Goal: Information Seeking & Learning: Learn about a topic

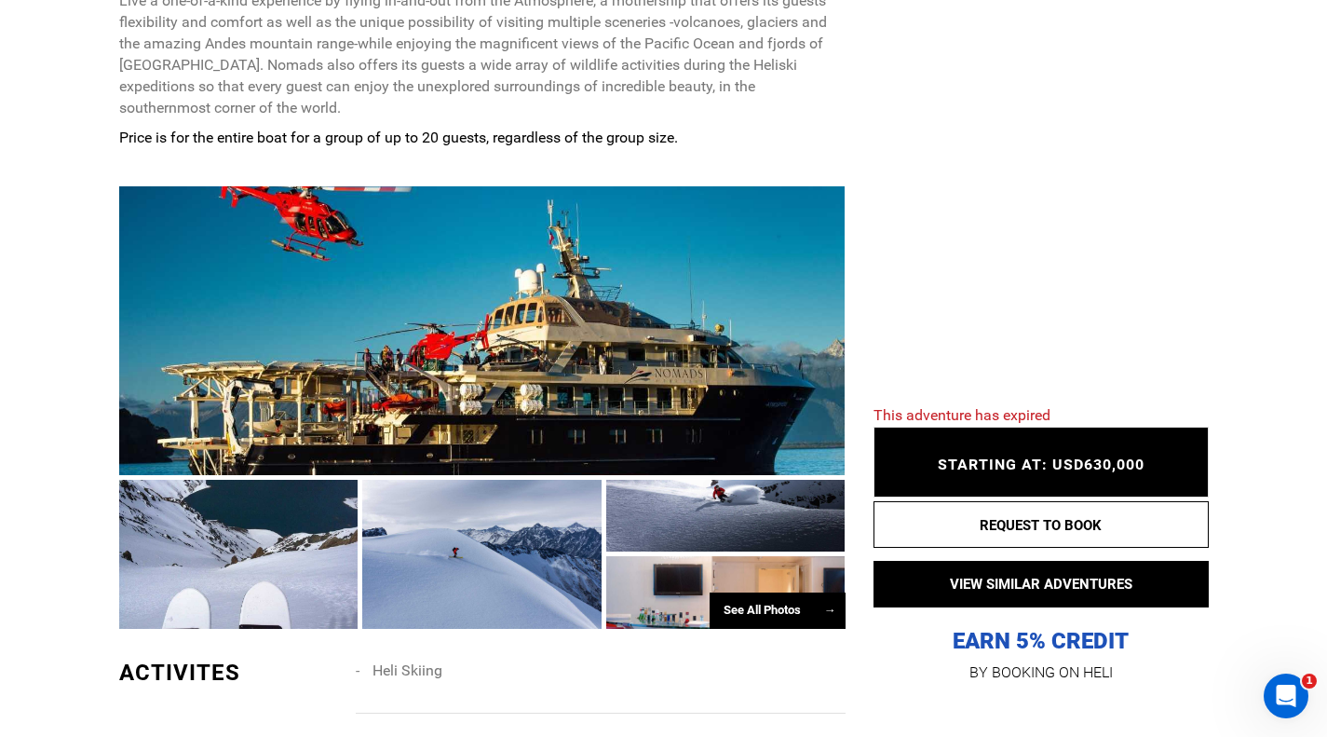
scroll to position [1004, 0]
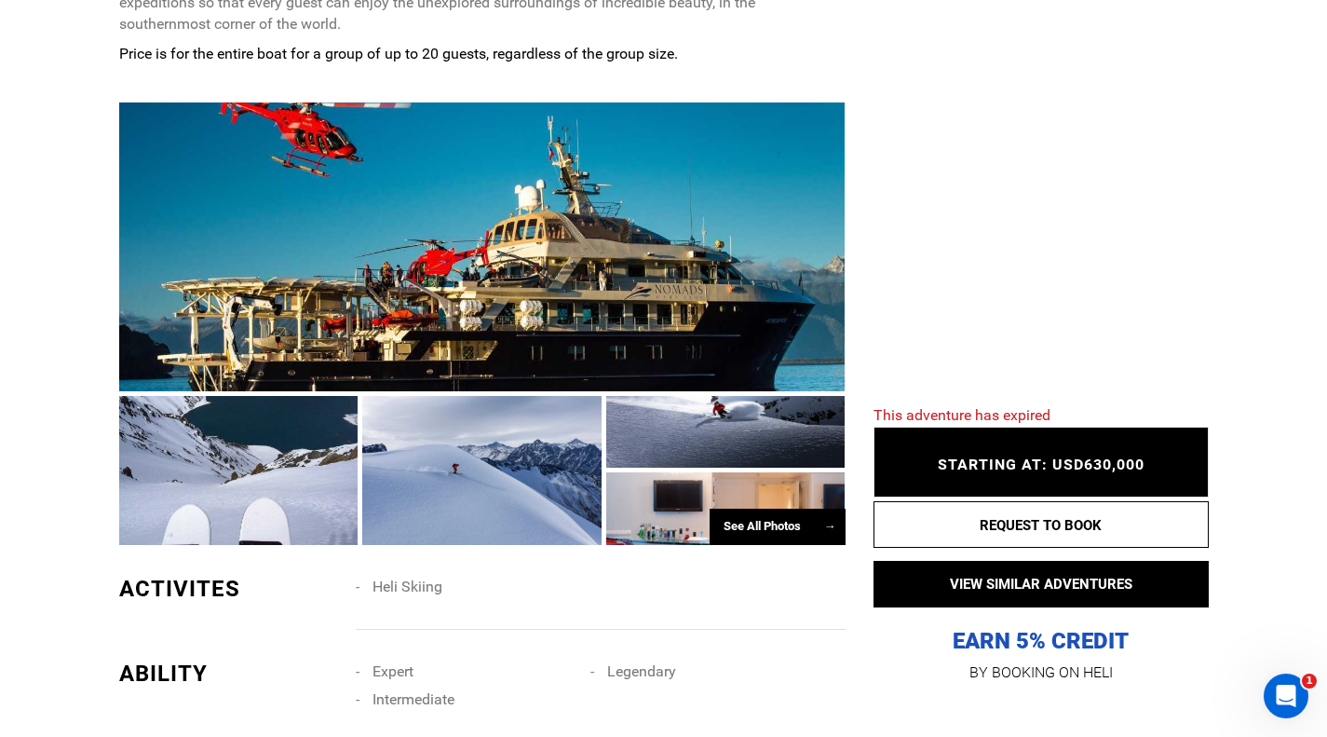
click at [228, 413] on div at bounding box center [238, 470] width 239 height 149
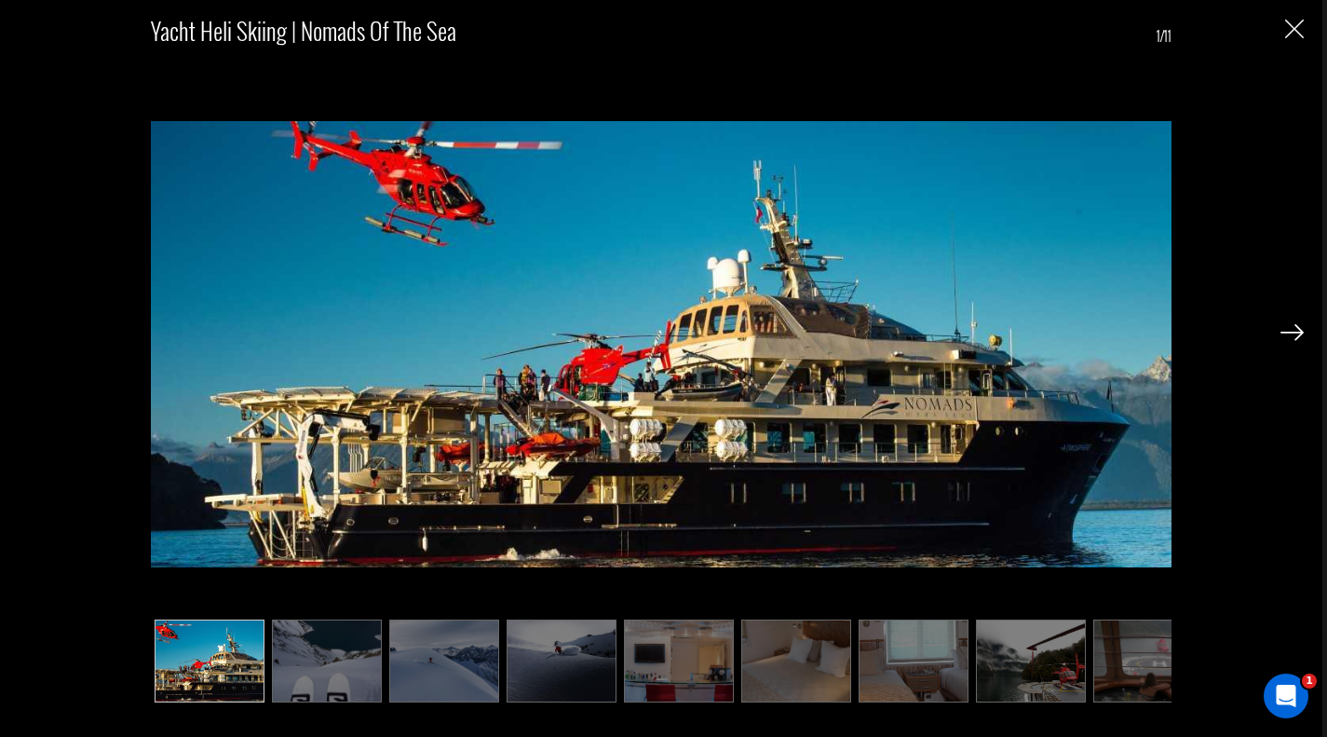
click at [311, 673] on img at bounding box center [327, 660] width 110 height 83
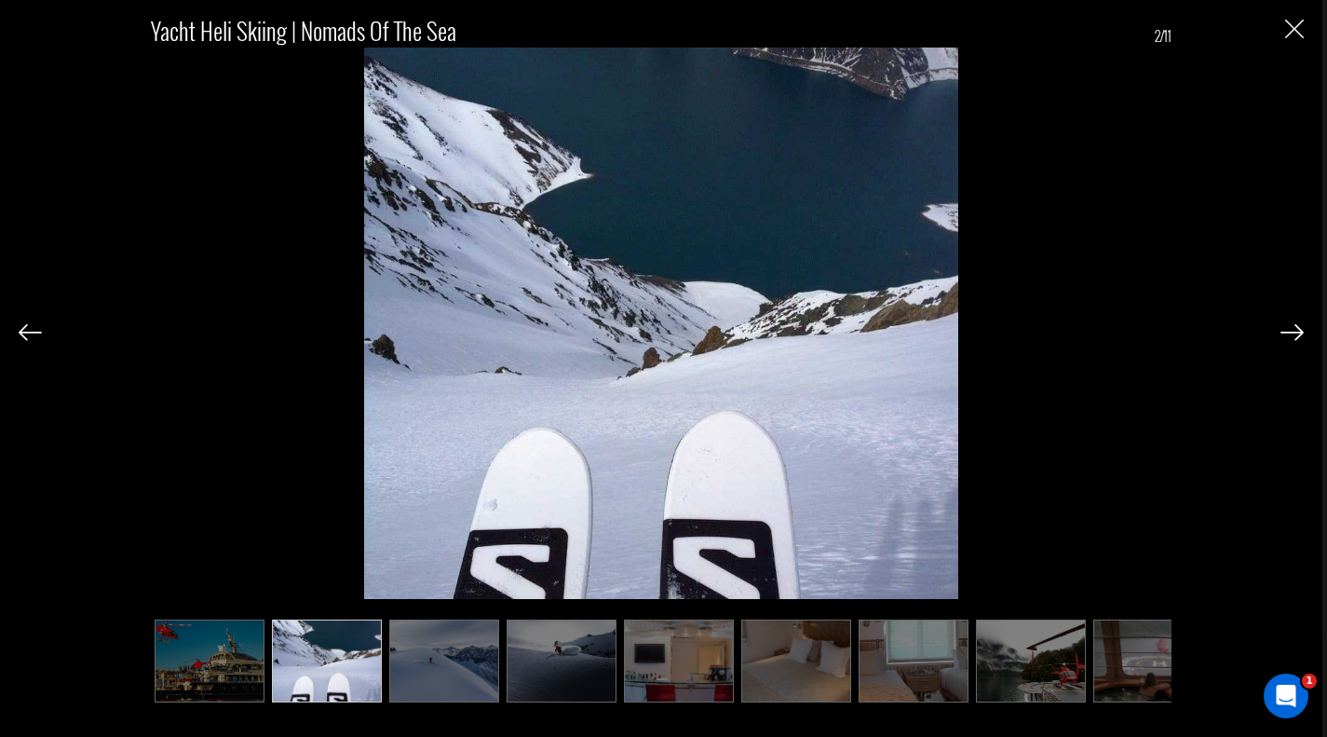
click at [448, 646] on img at bounding box center [444, 660] width 110 height 83
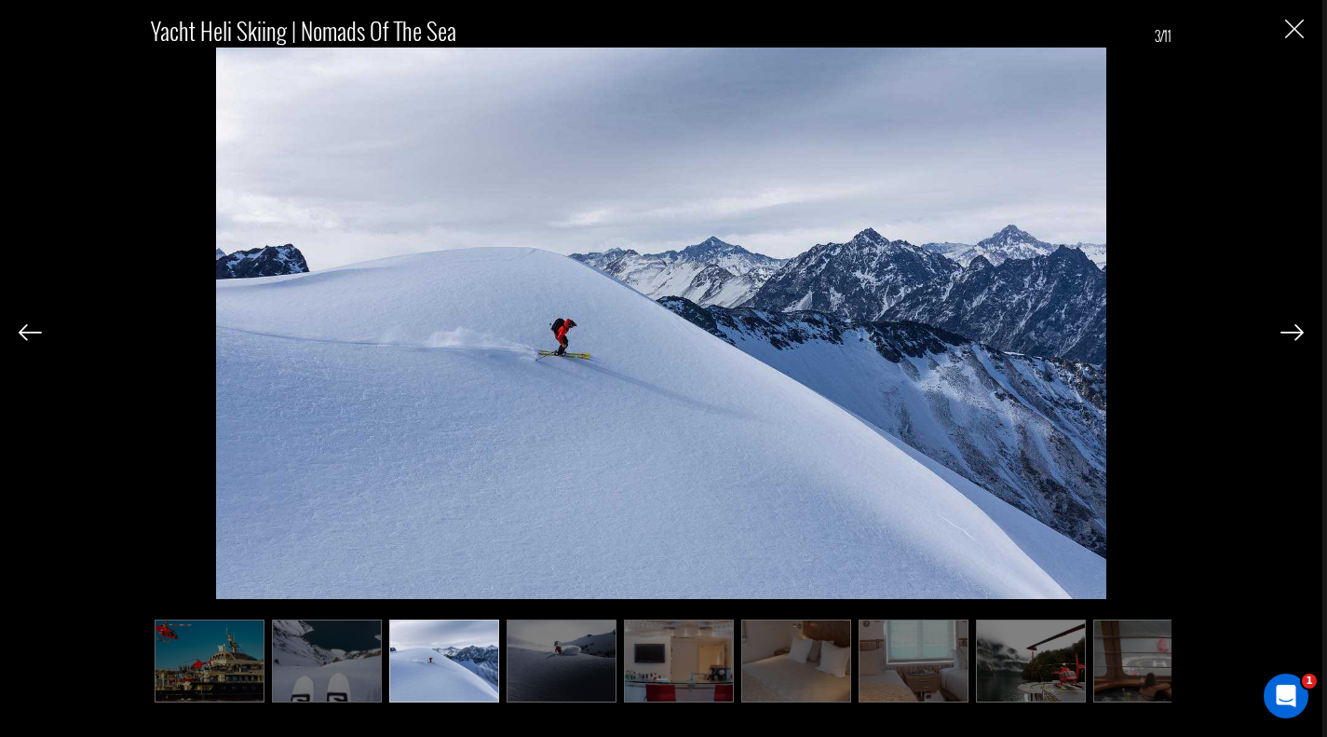
click at [536, 645] on img at bounding box center [562, 660] width 110 height 83
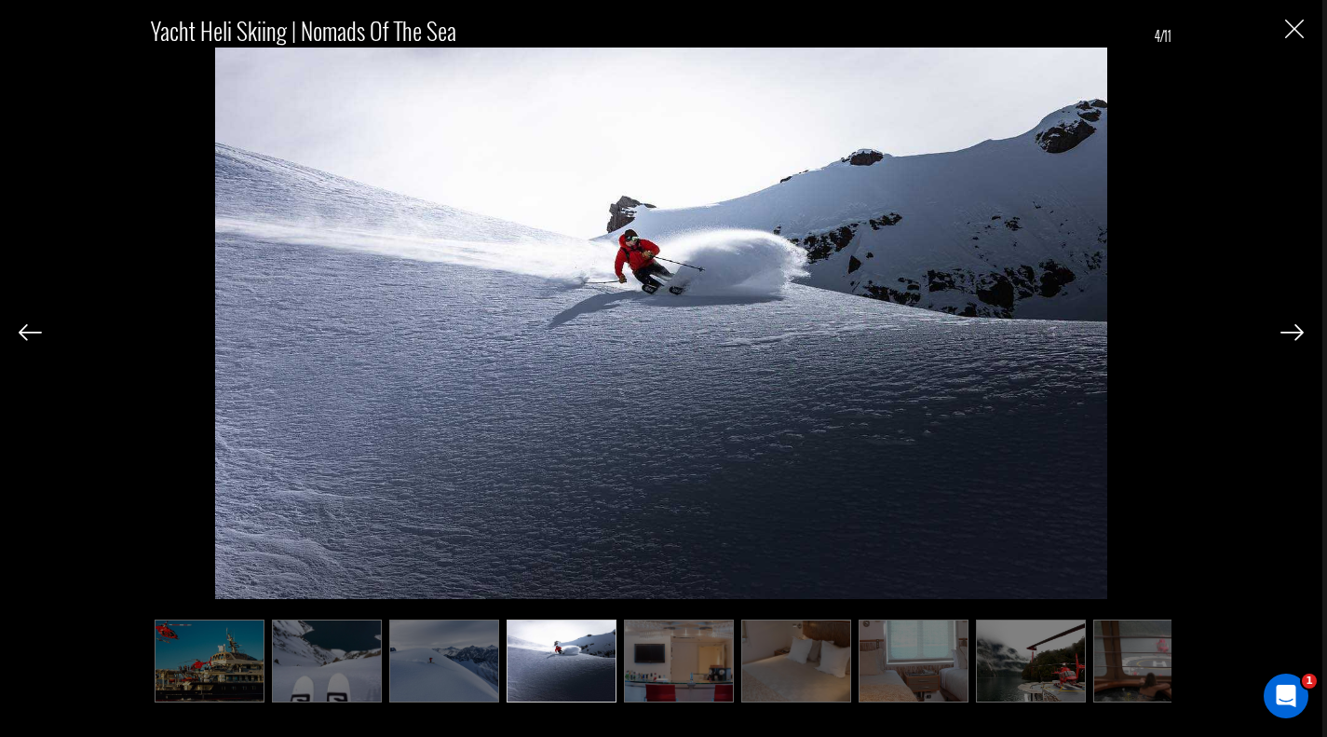
click at [659, 651] on img at bounding box center [679, 660] width 110 height 83
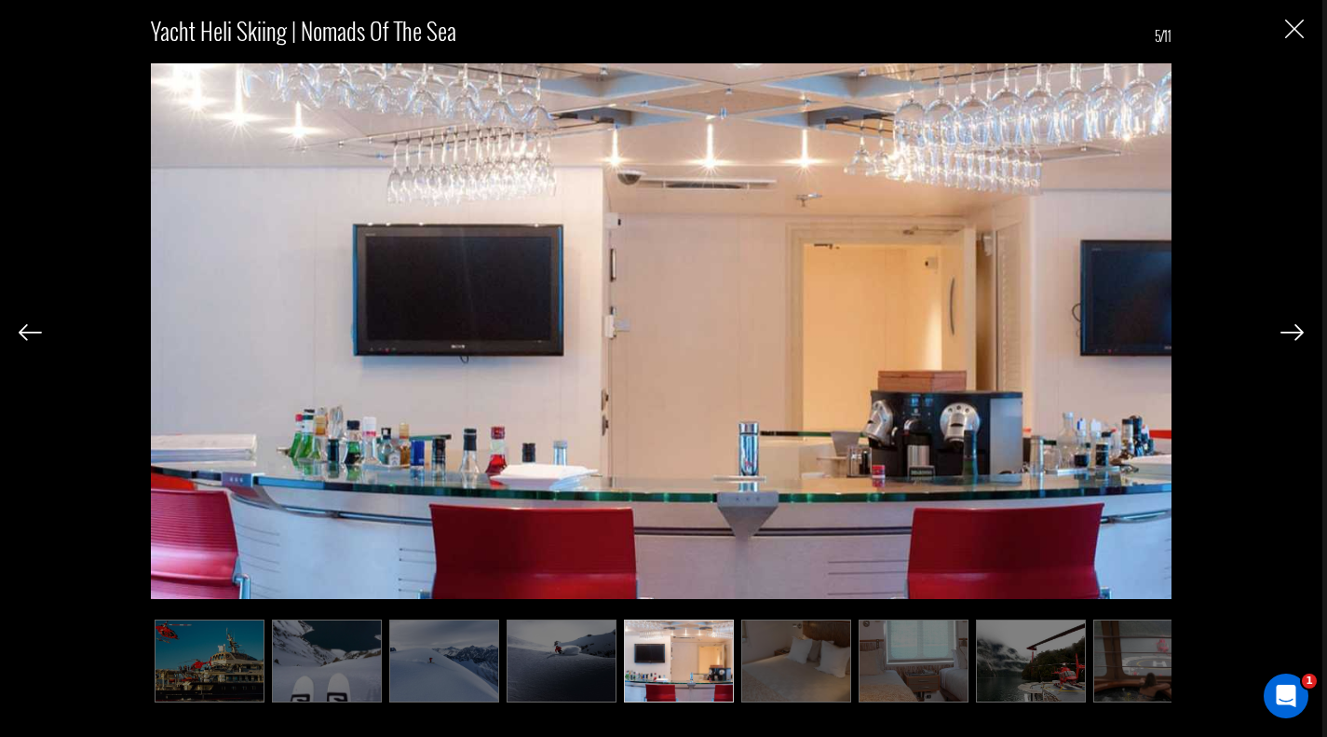
click at [781, 666] on img at bounding box center [796, 660] width 110 height 83
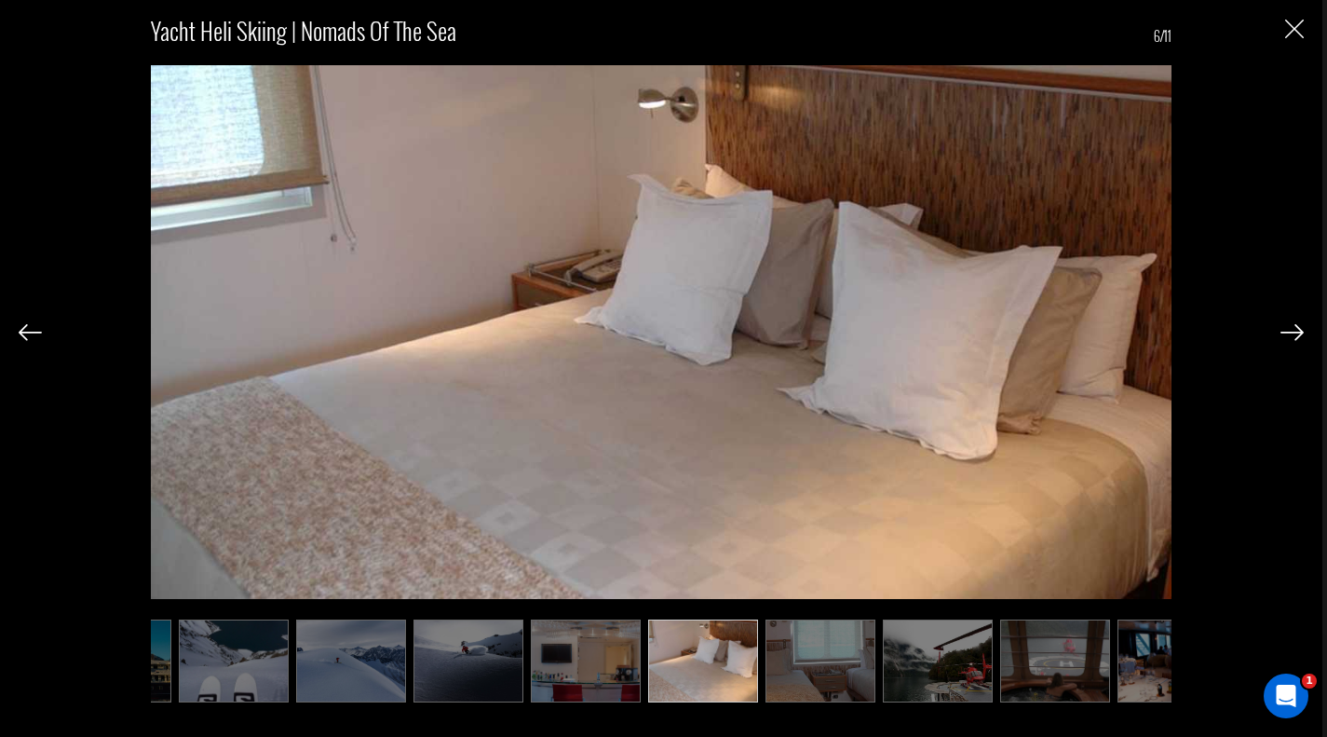
click at [860, 660] on img at bounding box center [821, 660] width 110 height 83
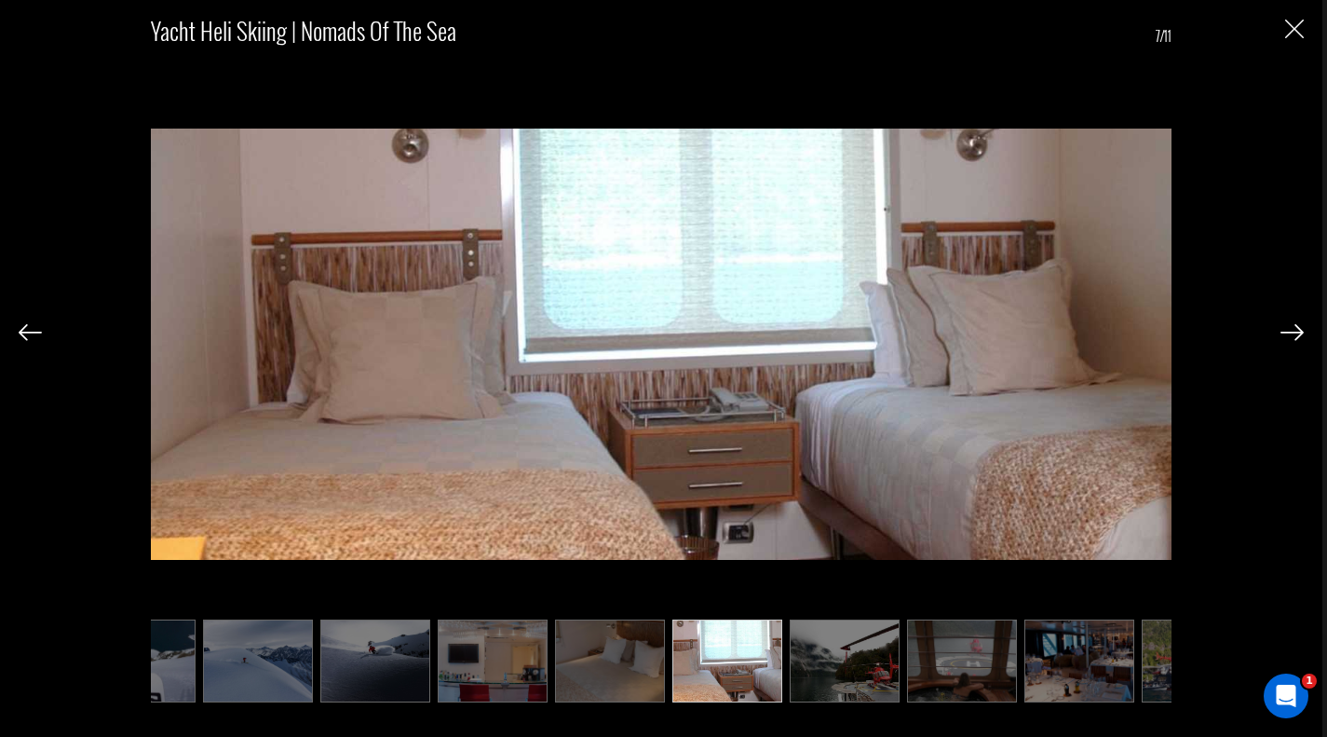
click at [859, 660] on img at bounding box center [845, 660] width 110 height 83
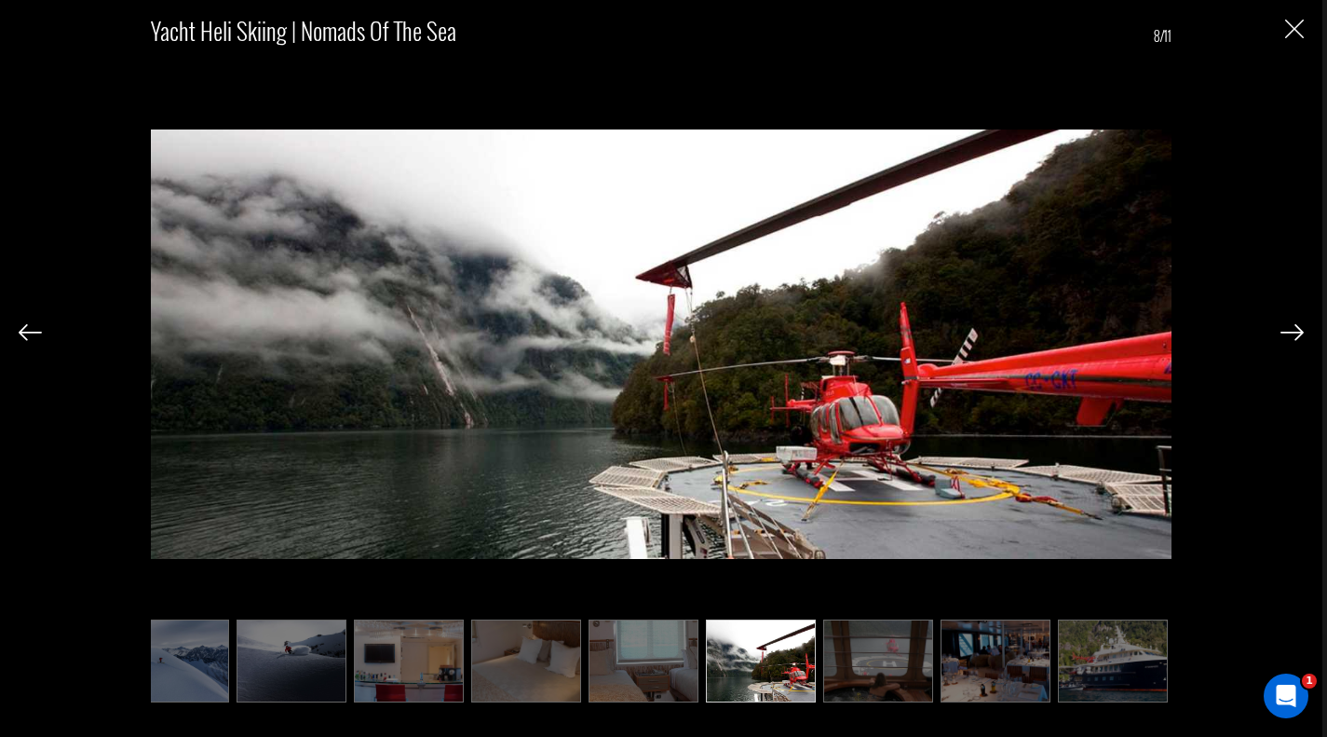
scroll to position [0, 270]
click at [859, 660] on img at bounding box center [878, 660] width 110 height 83
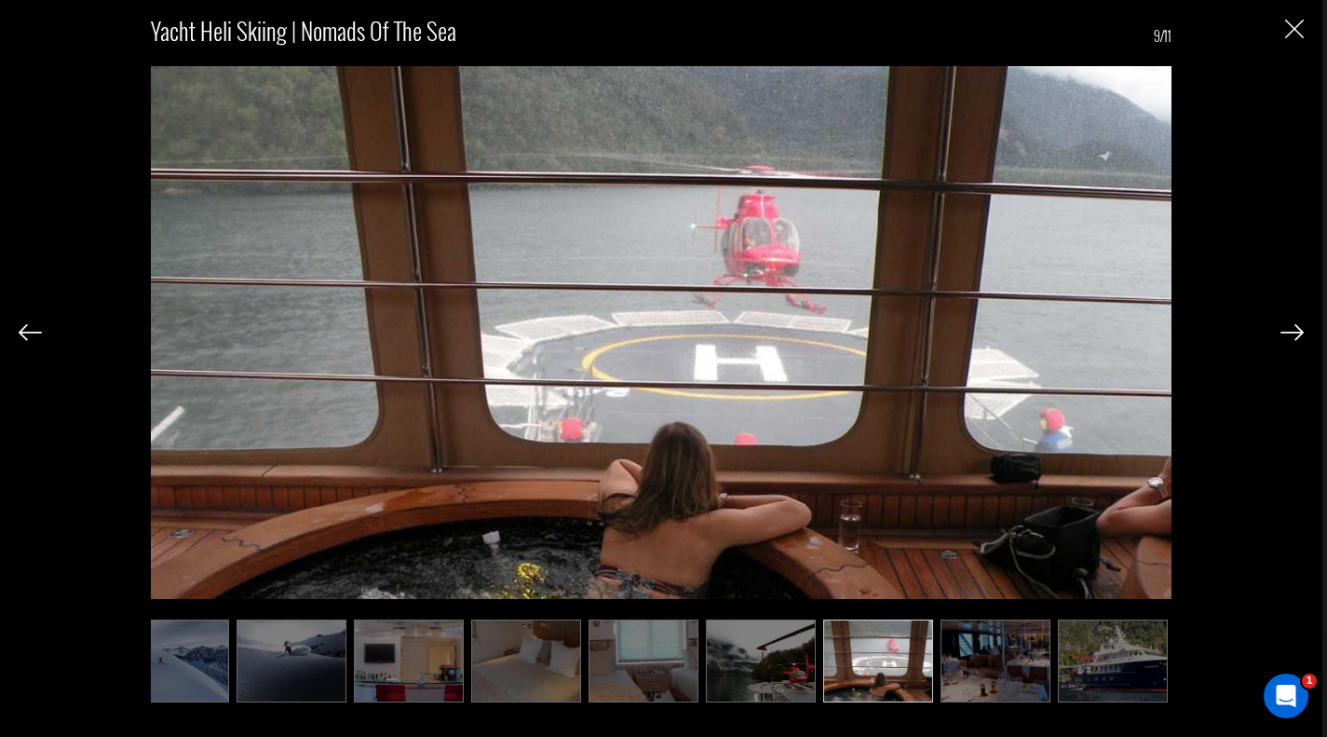
click at [968, 656] on img at bounding box center [996, 660] width 110 height 83
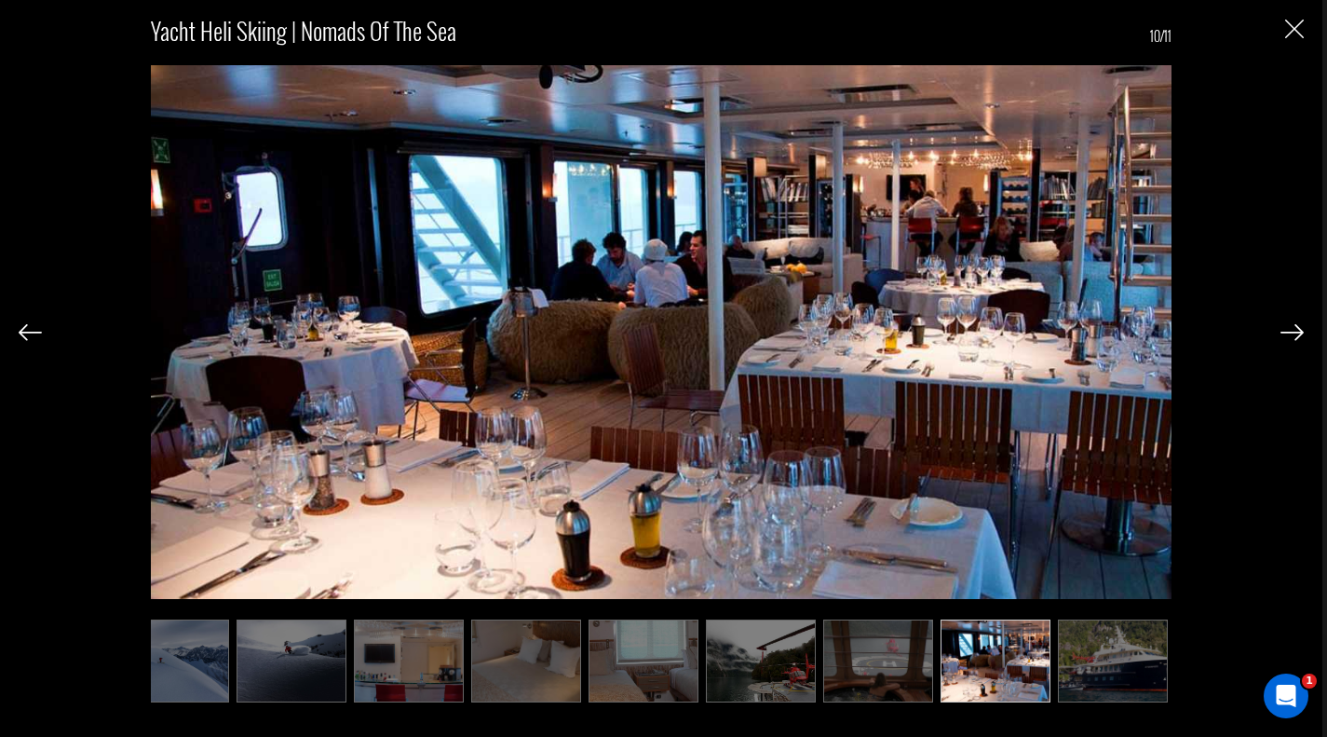
click at [1120, 659] on img at bounding box center [1113, 660] width 110 height 83
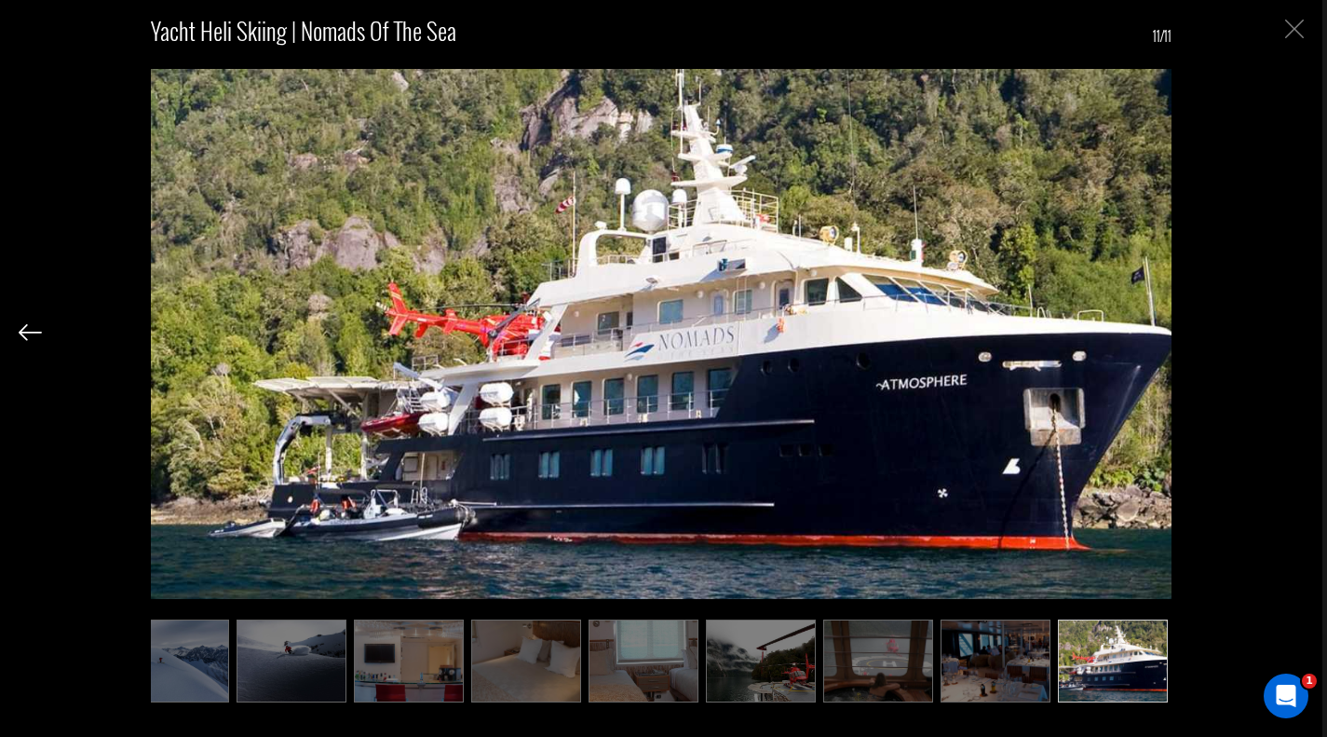
click at [1285, 24] on img "Close" at bounding box center [1294, 29] width 19 height 19
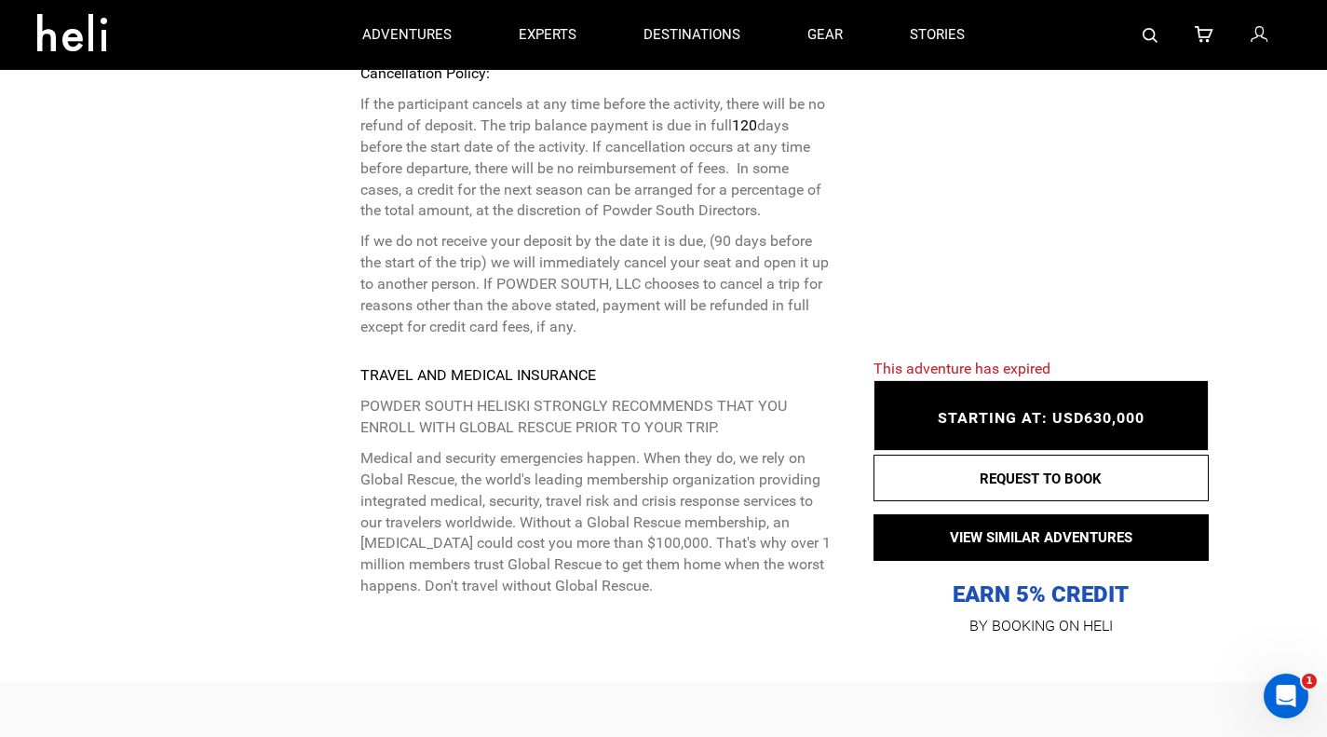
scroll to position [4805, 0]
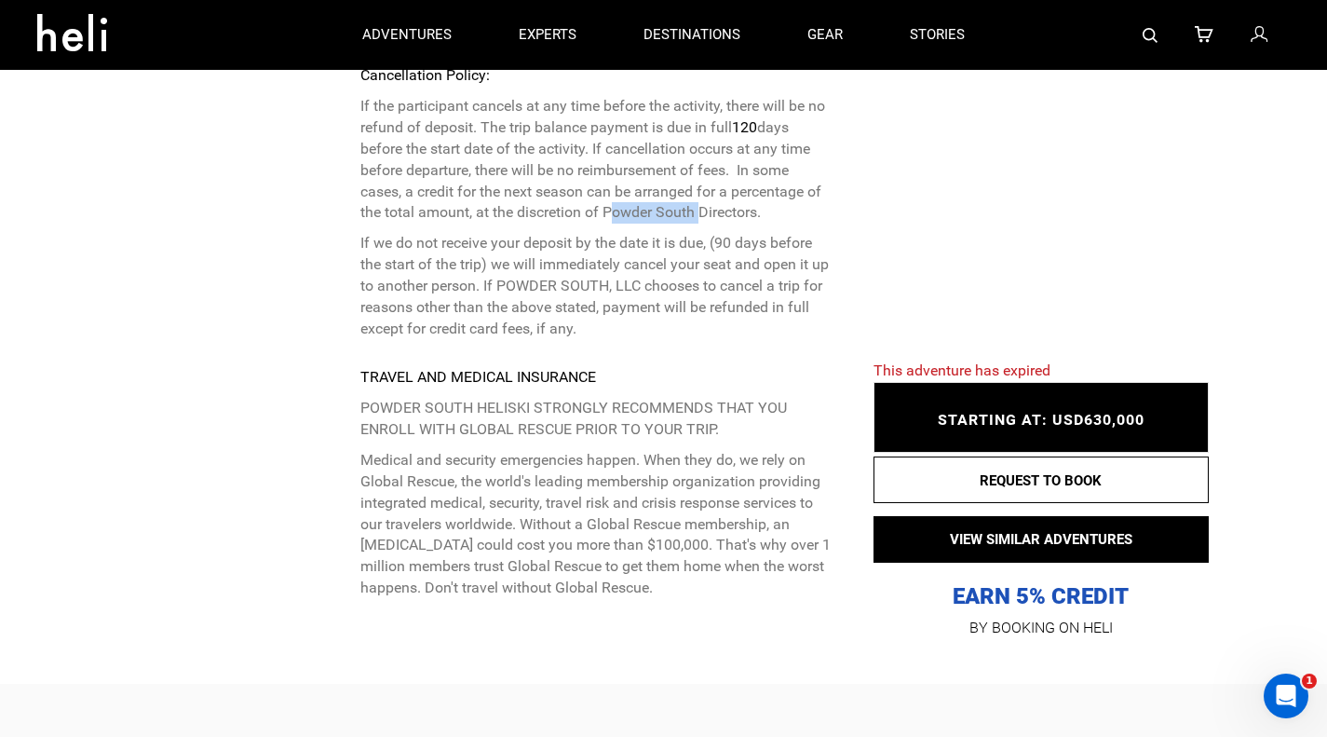
drag, startPoint x: 606, startPoint y: 195, endPoint x: 696, endPoint y: 194, distance: 89.4
click at [696, 194] on p "If the participant cancels at any time before the activity, there will be no re…" at bounding box center [595, 160] width 470 height 128
copy p "Powder South"
